Goal: Find specific page/section: Find specific page/section

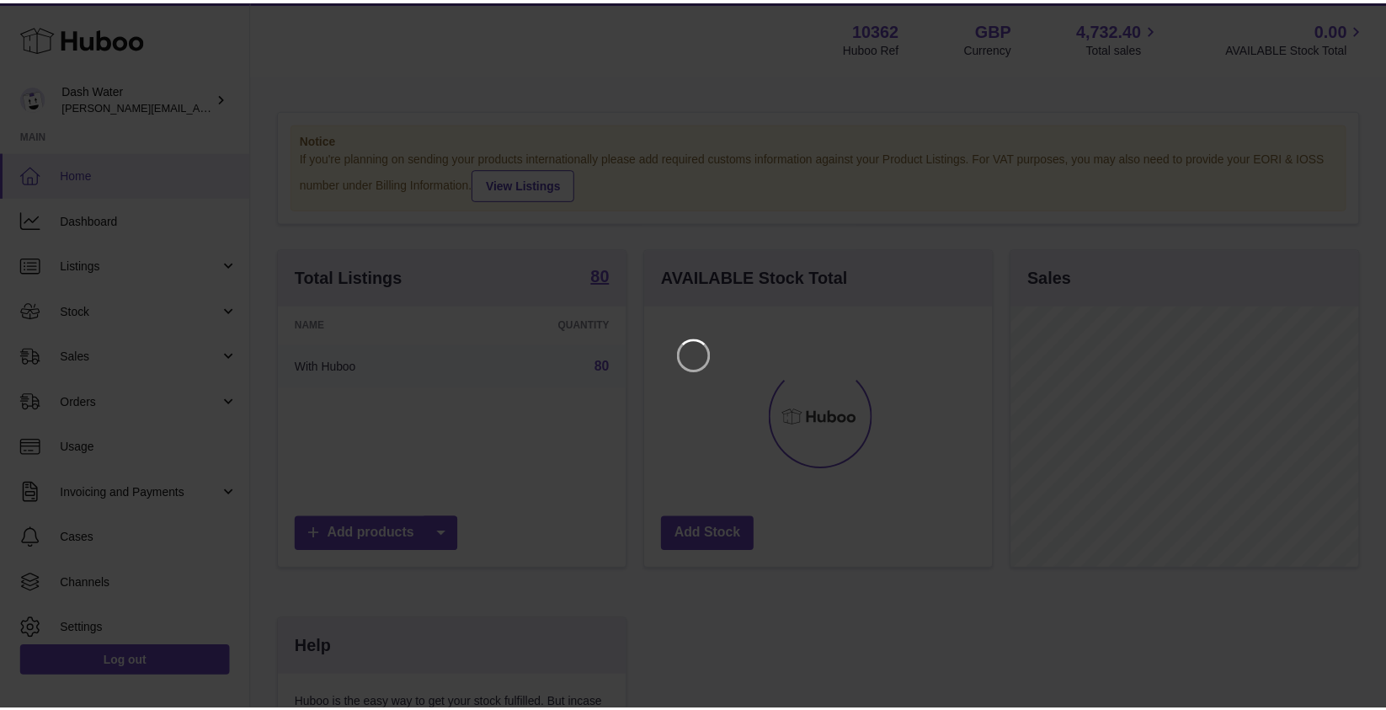
scroll to position [263, 351]
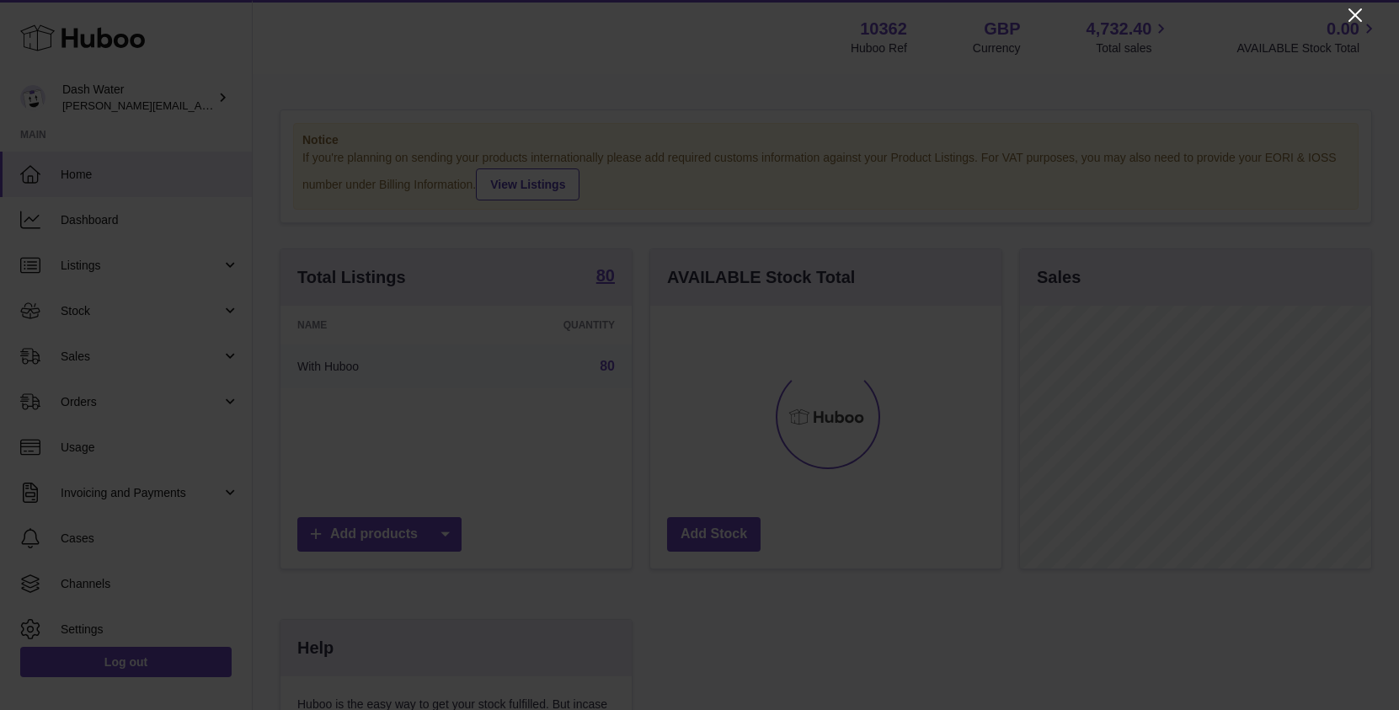
click at [1351, 16] on icon "Close" at bounding box center [1355, 15] width 20 height 20
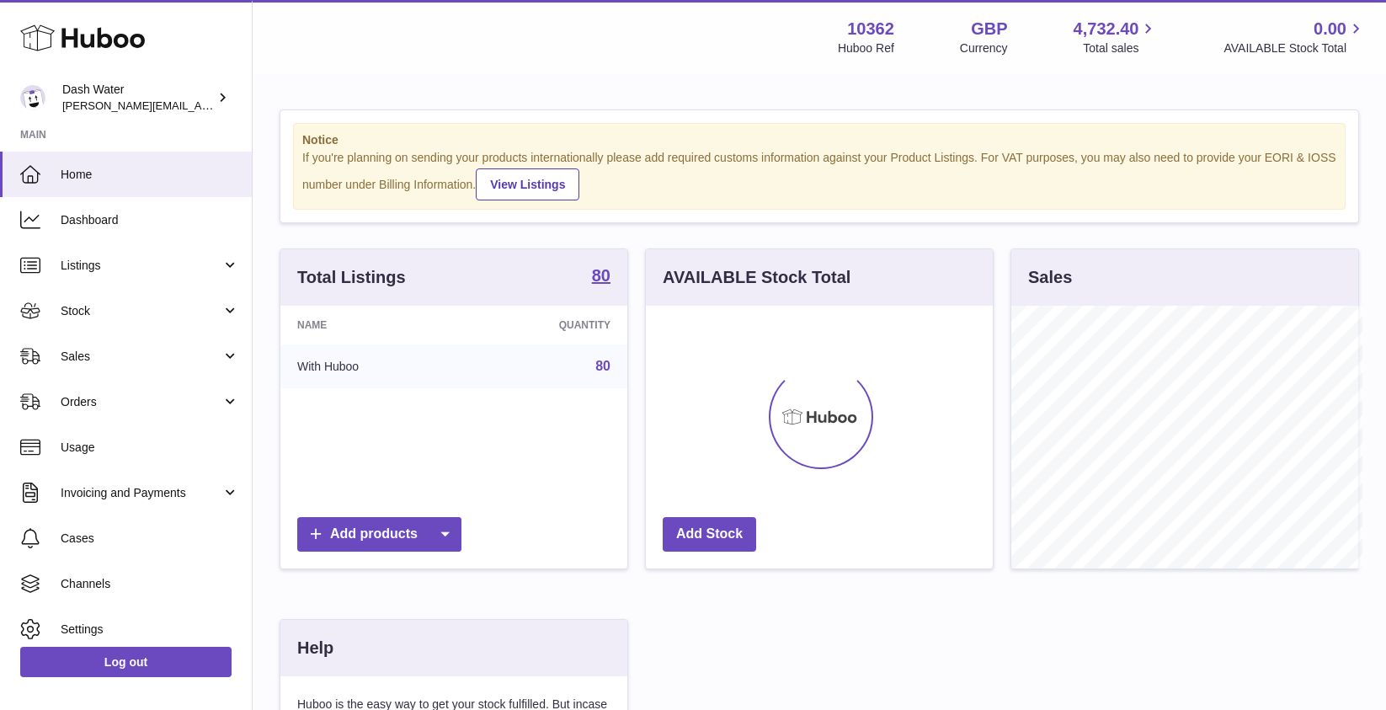
scroll to position [842022, 841938]
click at [123, 368] on link "Sales" at bounding box center [126, 356] width 252 height 45
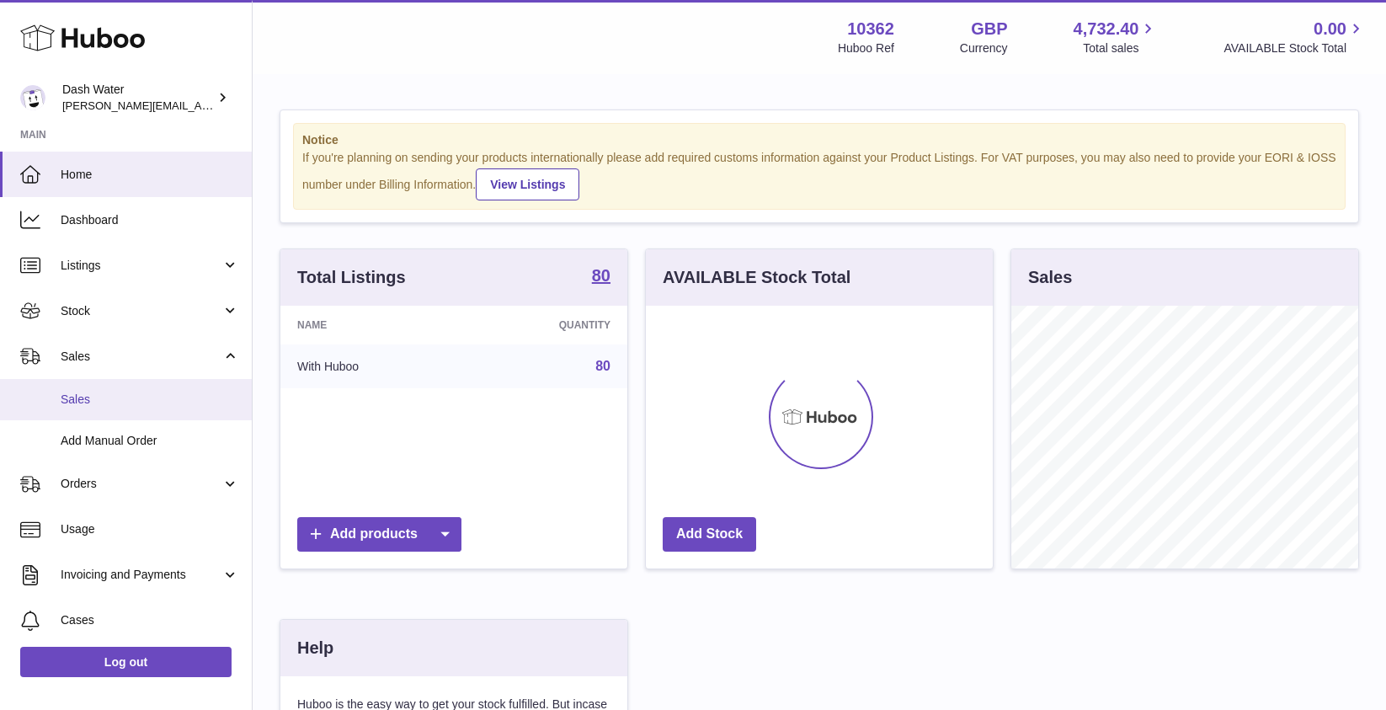
click at [110, 402] on span "Sales" at bounding box center [150, 400] width 179 height 16
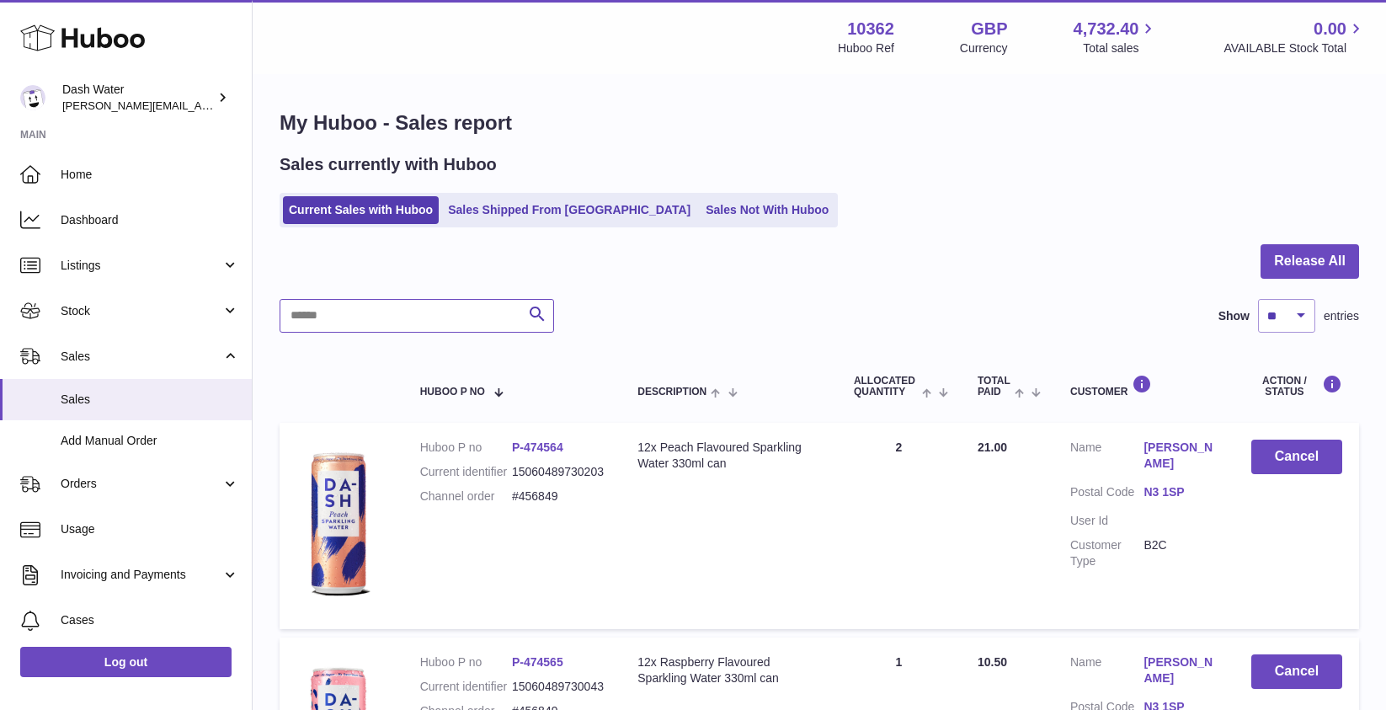
click at [436, 318] on input "text" at bounding box center [417, 316] width 275 height 34
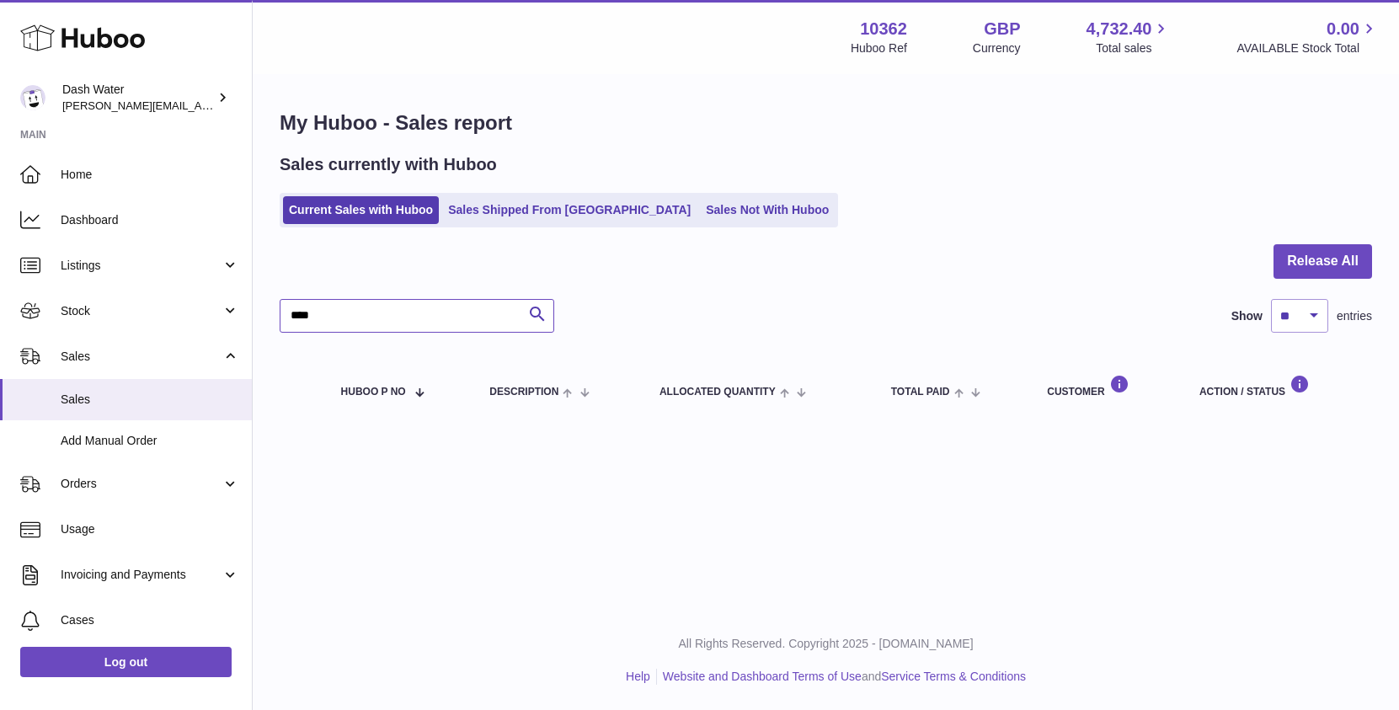
drag, startPoint x: 406, startPoint y: 319, endPoint x: -242, endPoint y: 246, distance: 651.8
click at [0, 246] on html ".st0{fill:#141414;}" at bounding box center [699, 355] width 1399 height 710
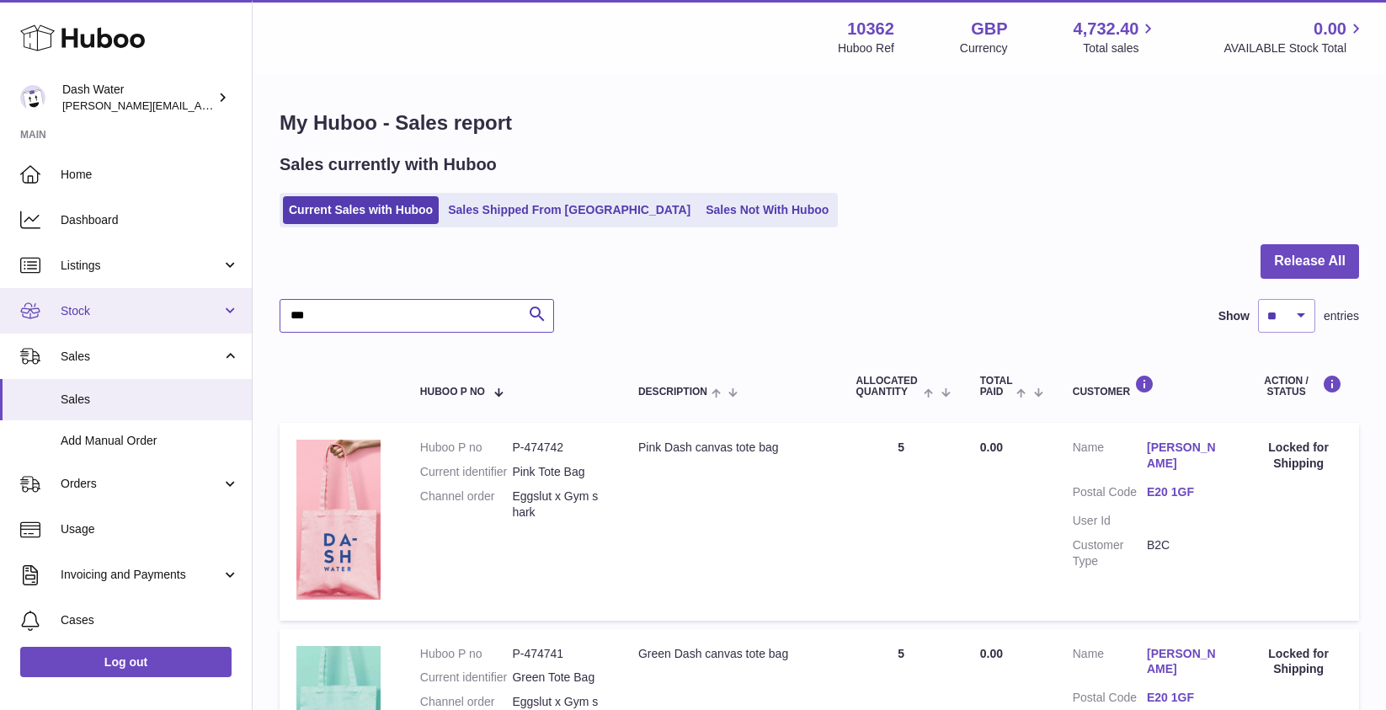
type input "***"
click at [174, 306] on span "Stock" at bounding box center [141, 311] width 161 height 16
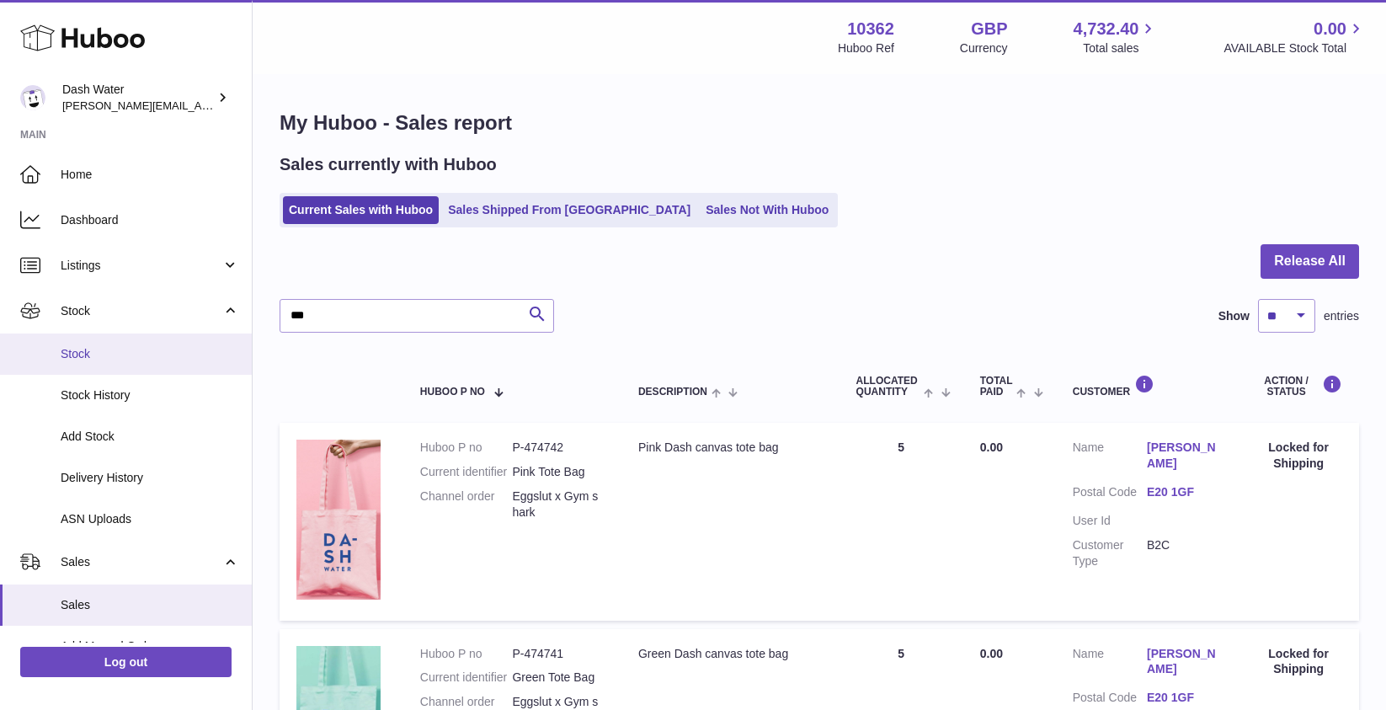
click at [152, 346] on span "Stock" at bounding box center [150, 354] width 179 height 16
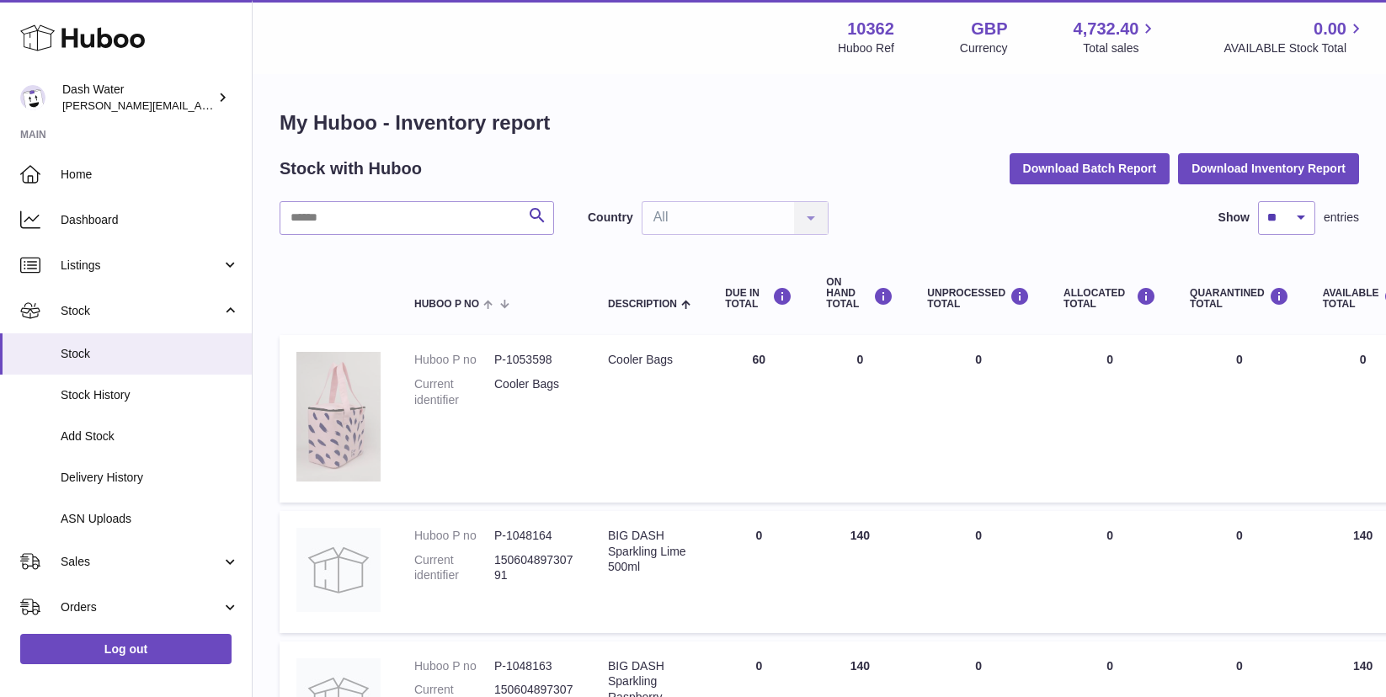
click at [360, 451] on img at bounding box center [338, 417] width 84 height 130
click at [362, 218] on input "text" at bounding box center [417, 218] width 275 height 34
type input "***"
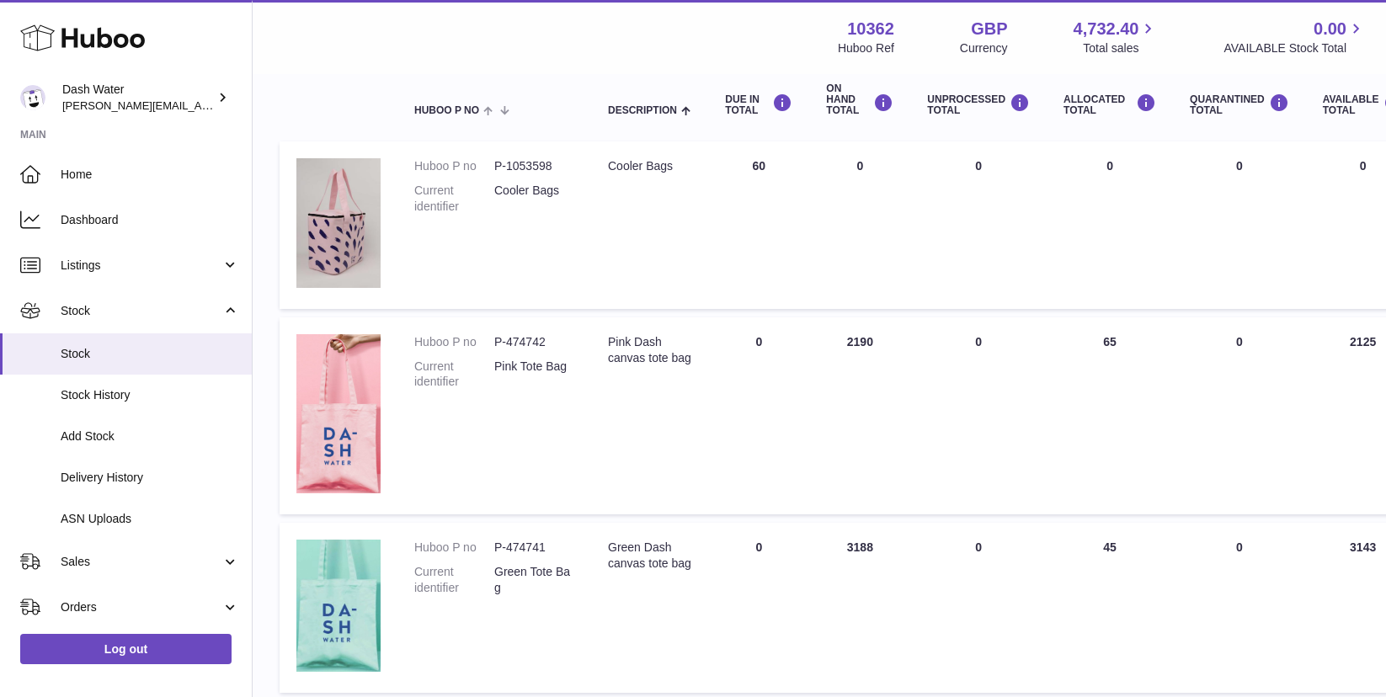
scroll to position [253, 0]
